Goal: Task Accomplishment & Management: Manage account settings

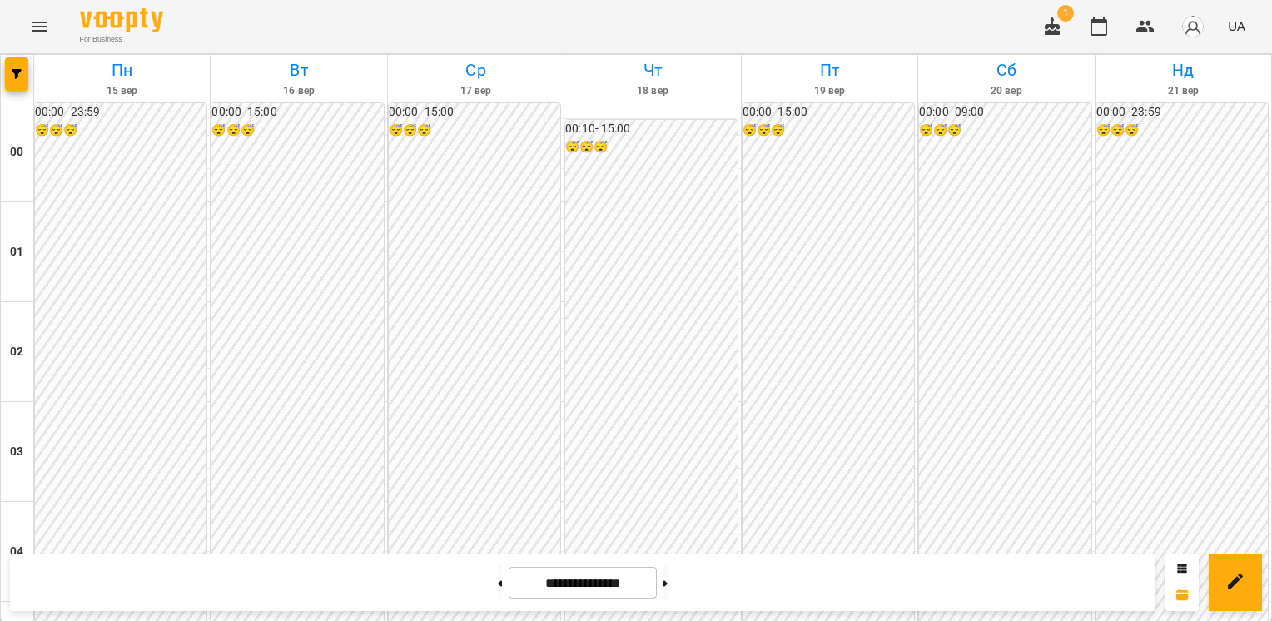
scroll to position [1664, 0]
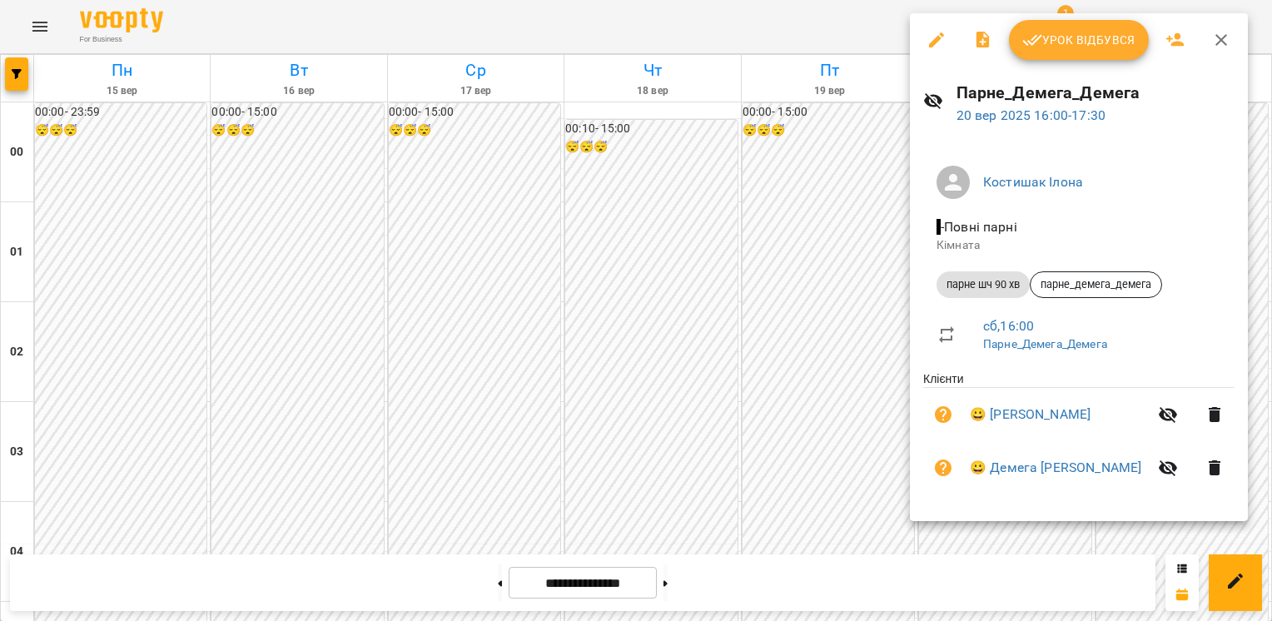
click at [980, 543] on div at bounding box center [636, 310] width 1272 height 621
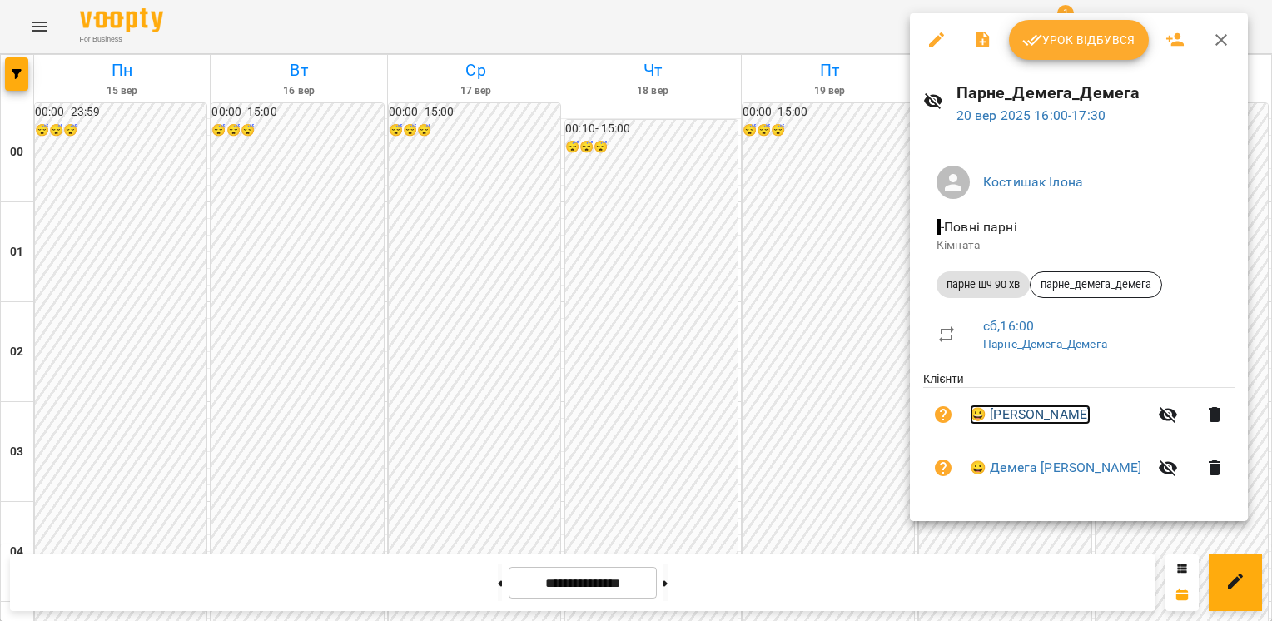
click at [1031, 416] on link "😀 [PERSON_NAME]" at bounding box center [1030, 414] width 121 height 20
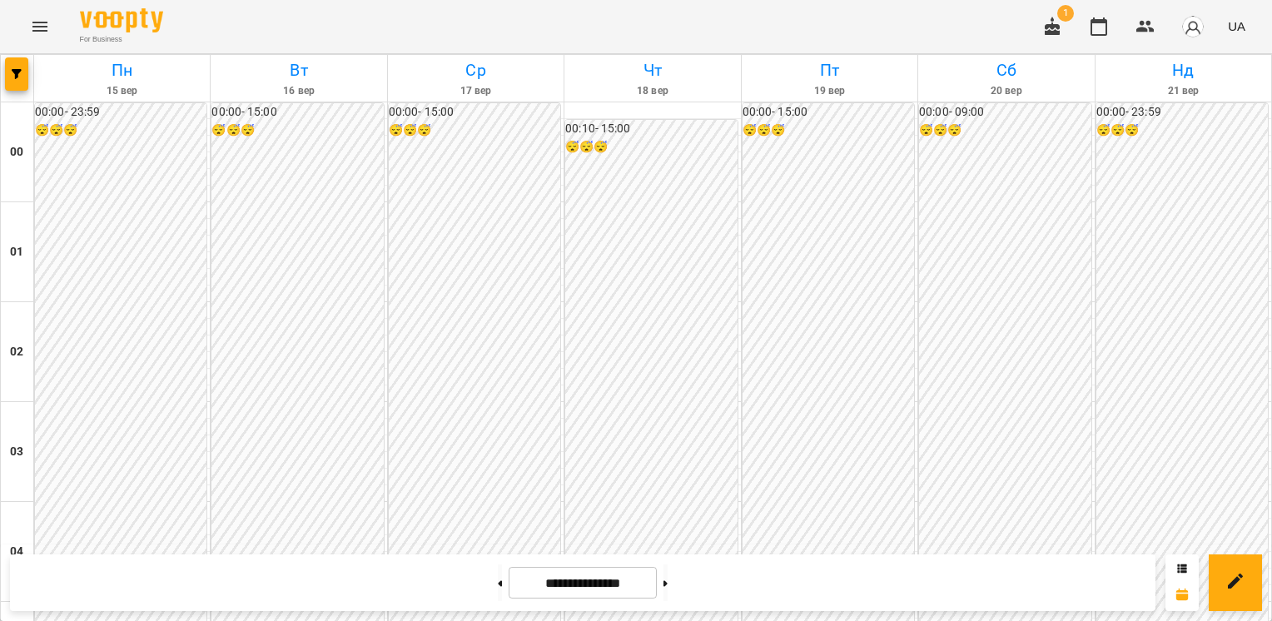
scroll to position [1396, 0]
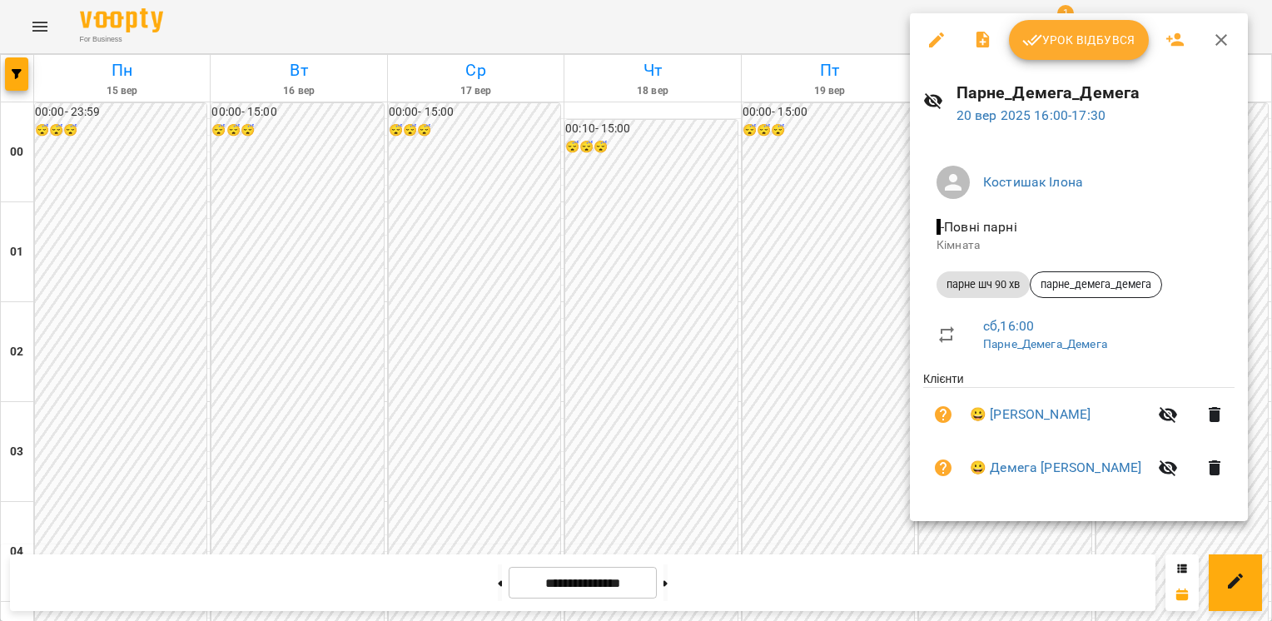
click at [836, 456] on div at bounding box center [636, 310] width 1272 height 621
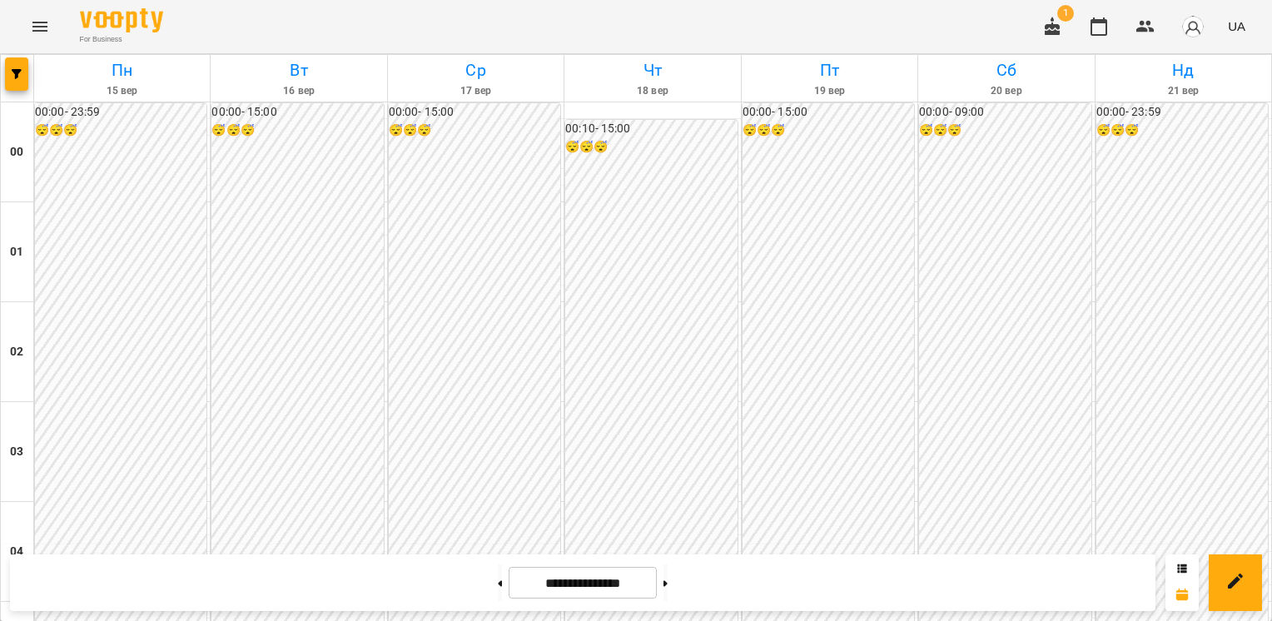
scroll to position [1642, 0]
